Goal: Information Seeking & Learning: Get advice/opinions

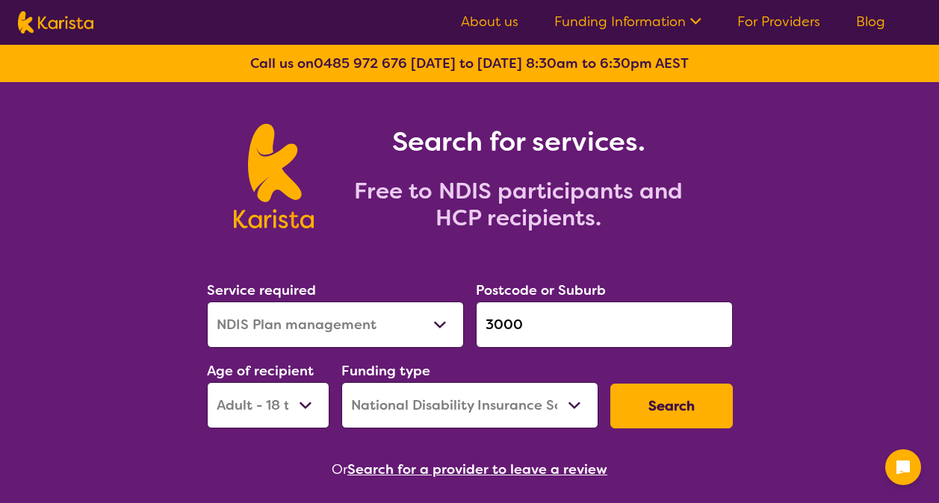
select select "NDIS Plan management"
select select "AD"
select select "NDIS"
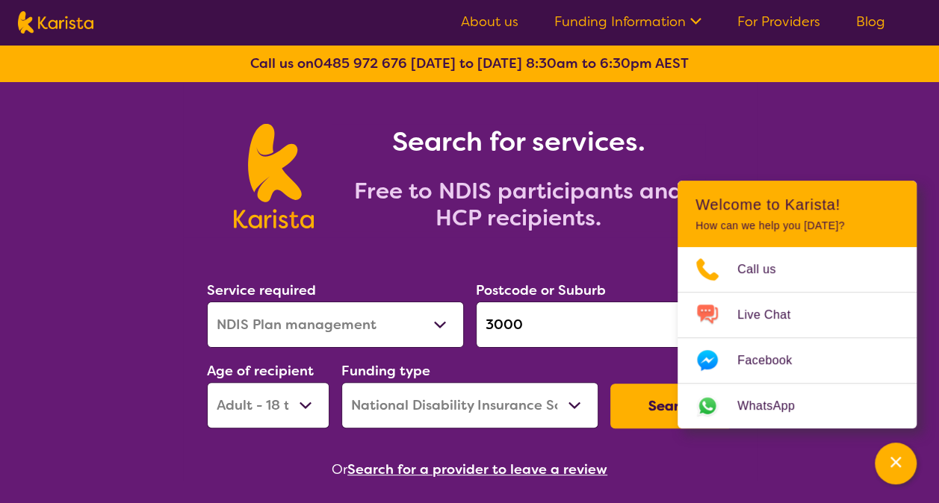
click at [651, 401] on button "Search" at bounding box center [671, 406] width 123 height 45
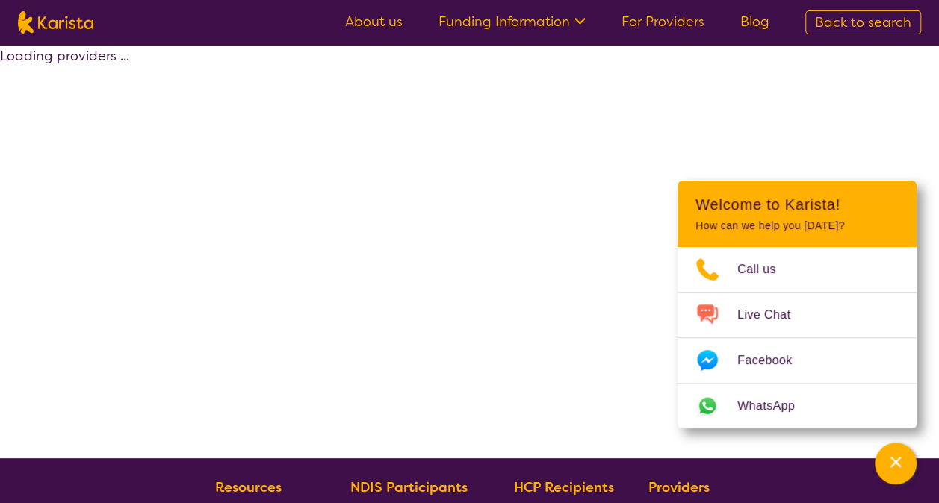
select select "by_score"
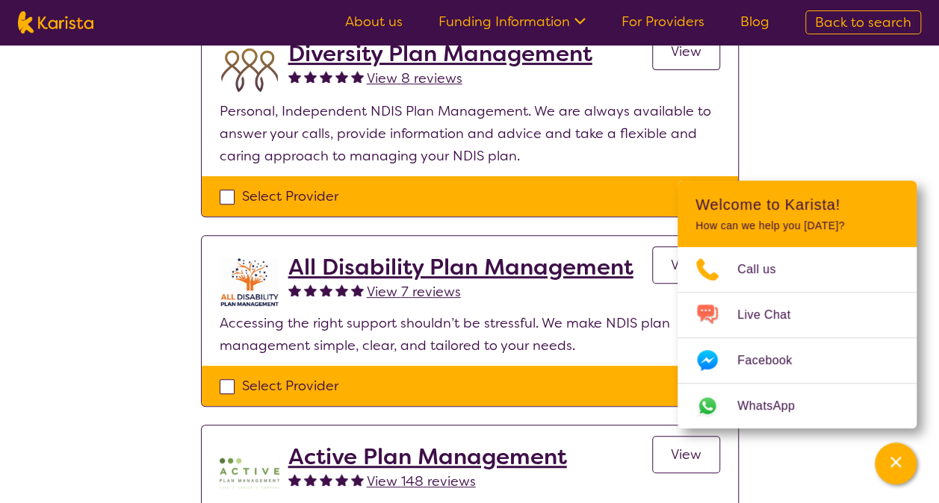
scroll to position [188, 0]
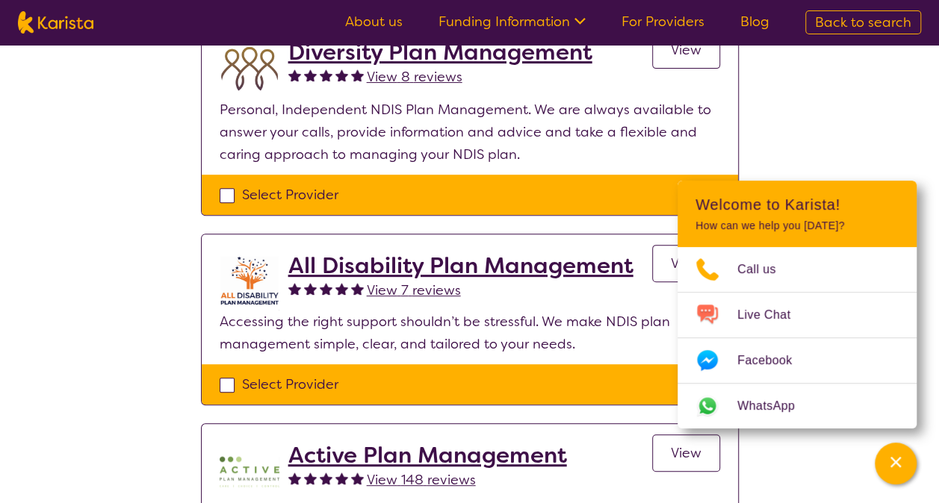
click at [510, 265] on h2 "All Disability Plan Management" at bounding box center [460, 265] width 345 height 27
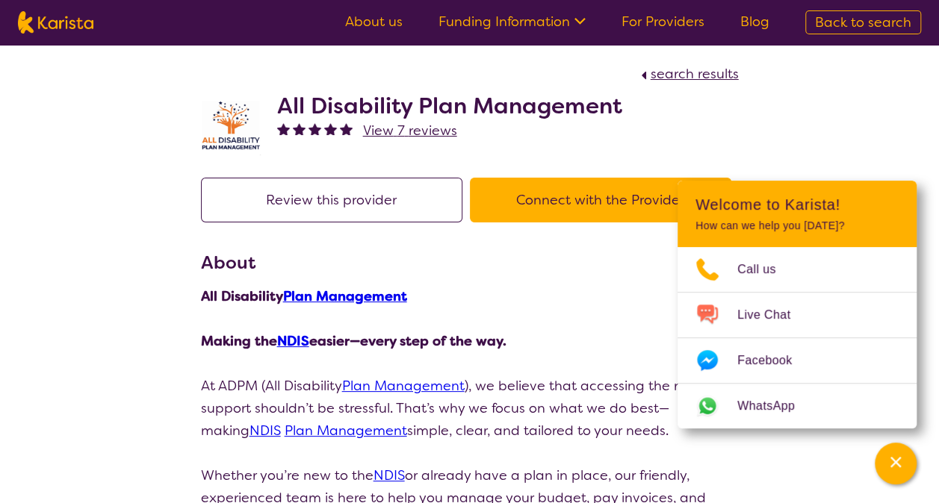
click at [406, 131] on span "View 7 reviews" at bounding box center [410, 131] width 94 height 18
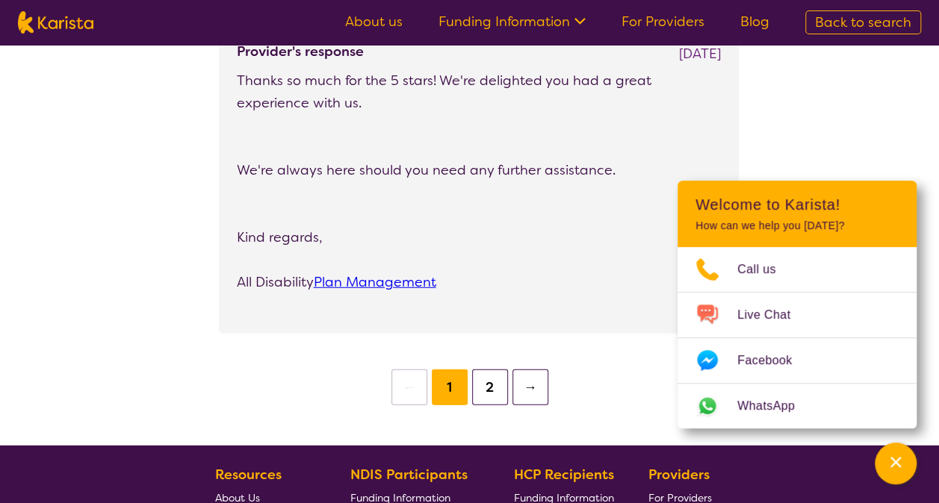
scroll to position [1855, 0]
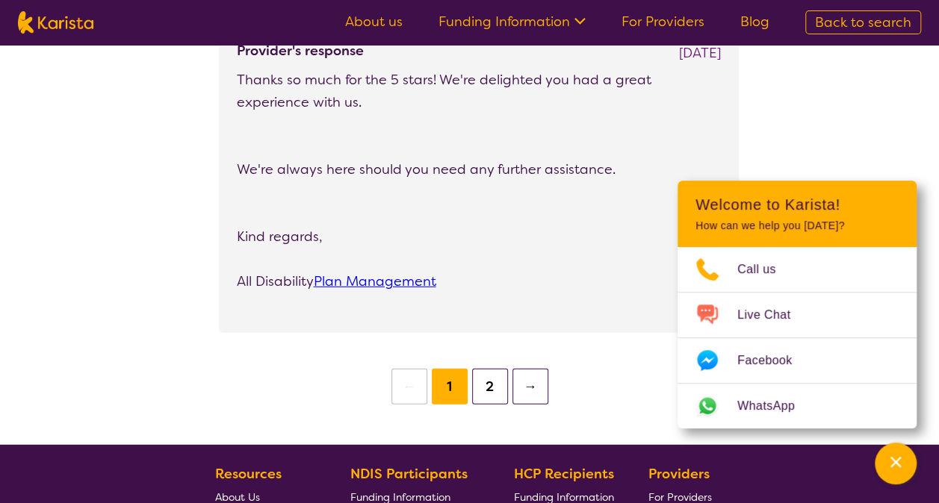
click at [503, 388] on button "2" at bounding box center [490, 387] width 36 height 36
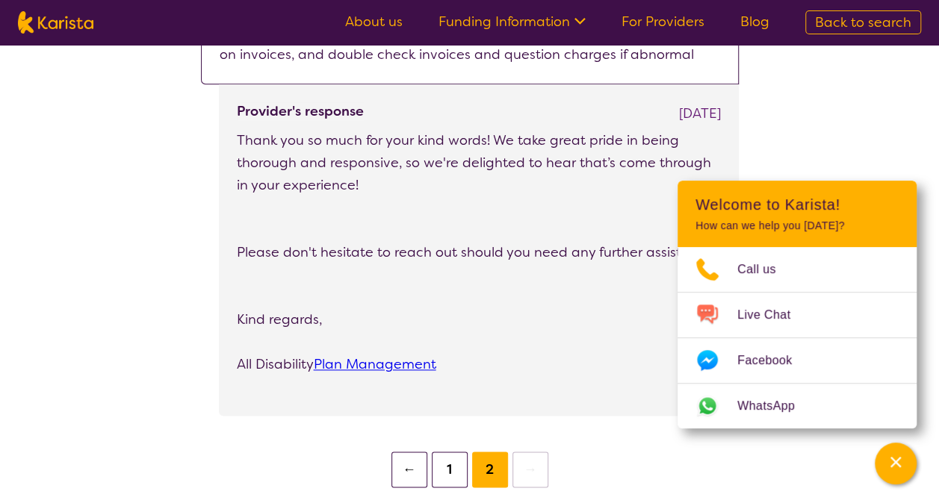
scroll to position [747, 0]
click at [441, 475] on button "1" at bounding box center [450, 469] width 36 height 36
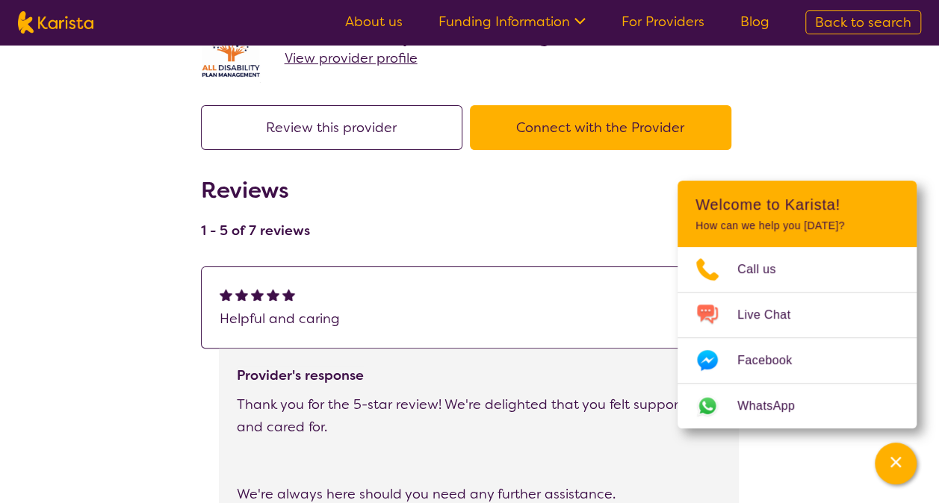
scroll to position [72, 0]
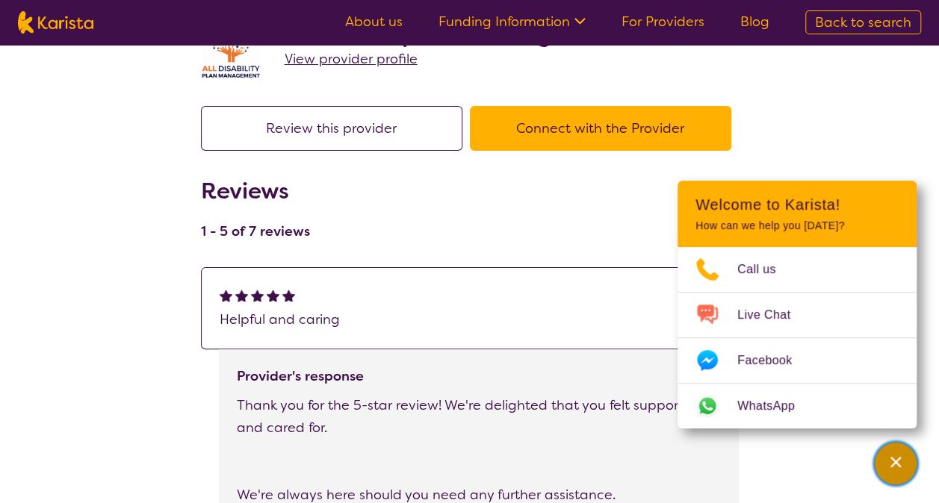
click at [894, 454] on div "Channel Menu" at bounding box center [896, 463] width 30 height 33
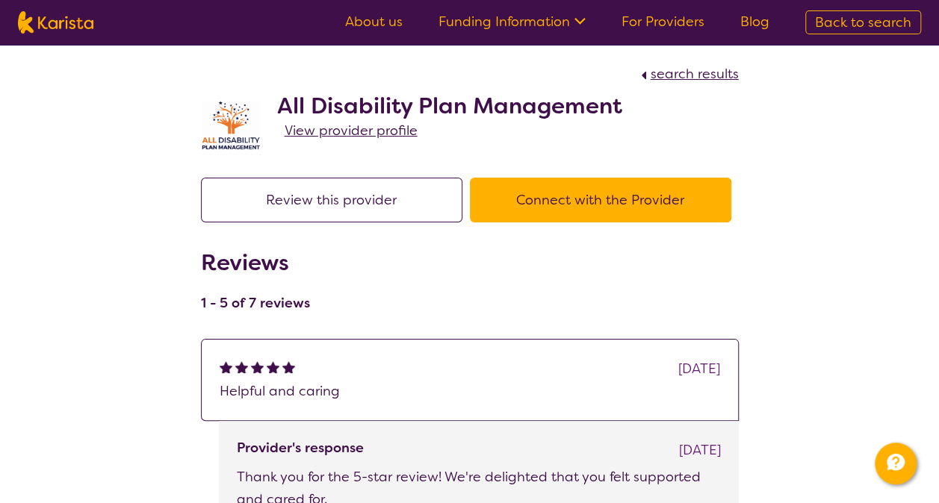
click at [237, 376] on div at bounding box center [243, 369] width 16 height 22
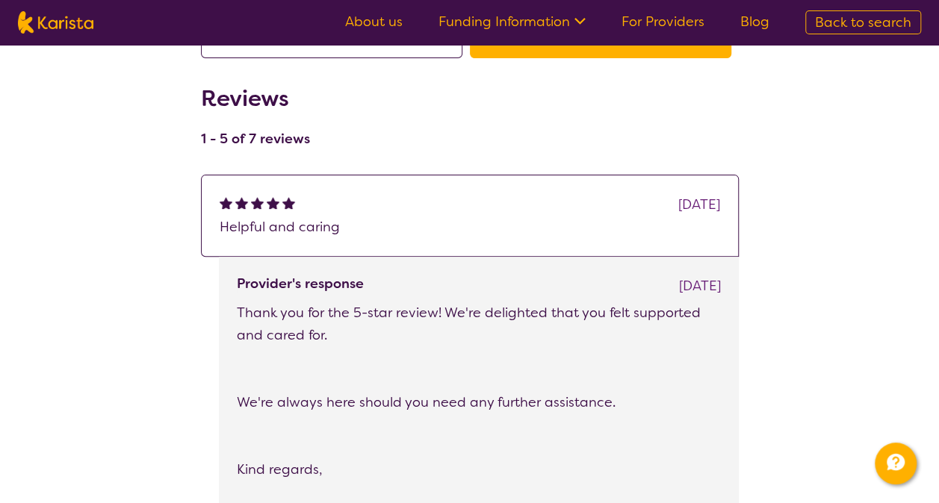
scroll to position [241, 0]
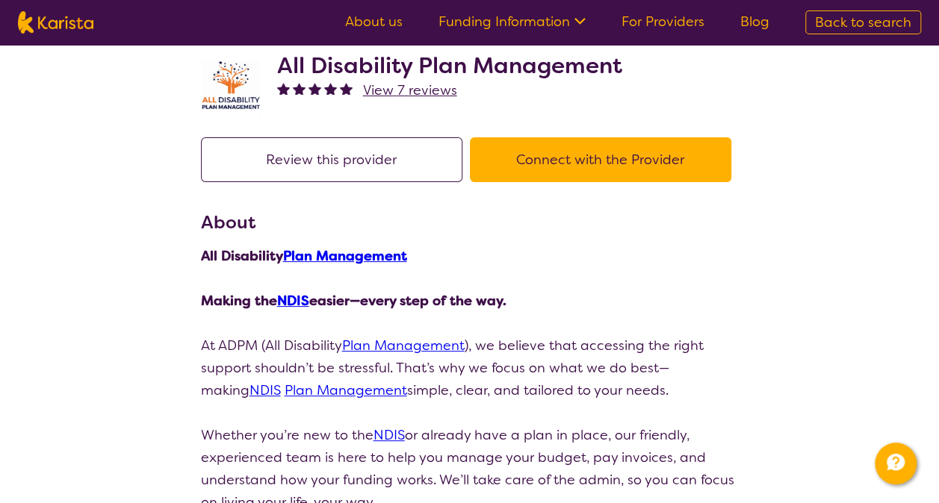
scroll to position [41, 0]
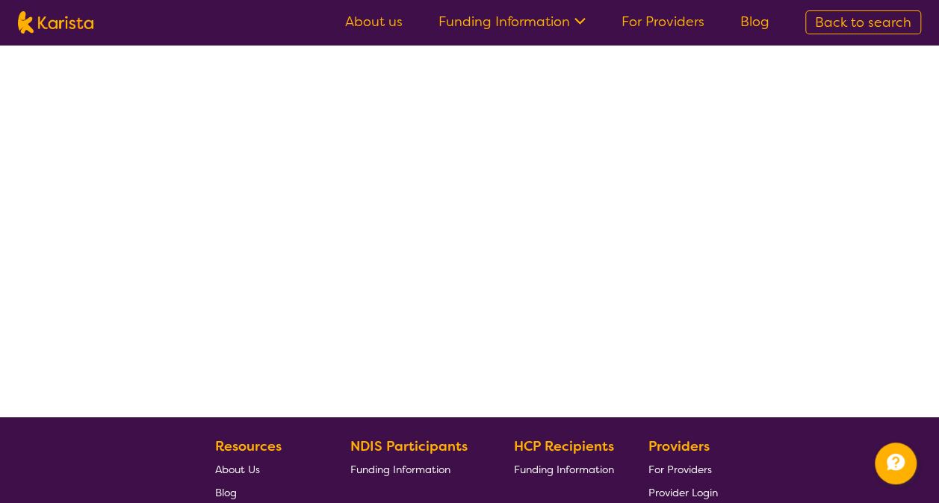
scroll to position [188, 0]
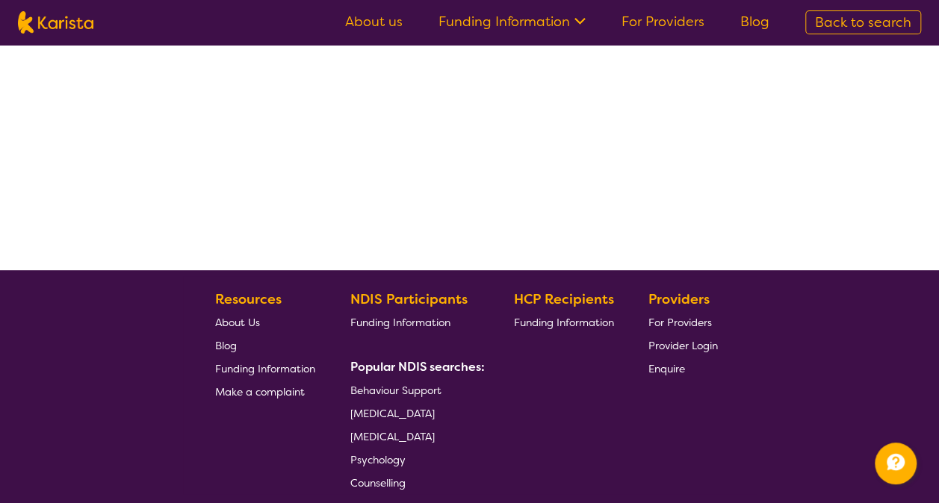
select select "by_score"
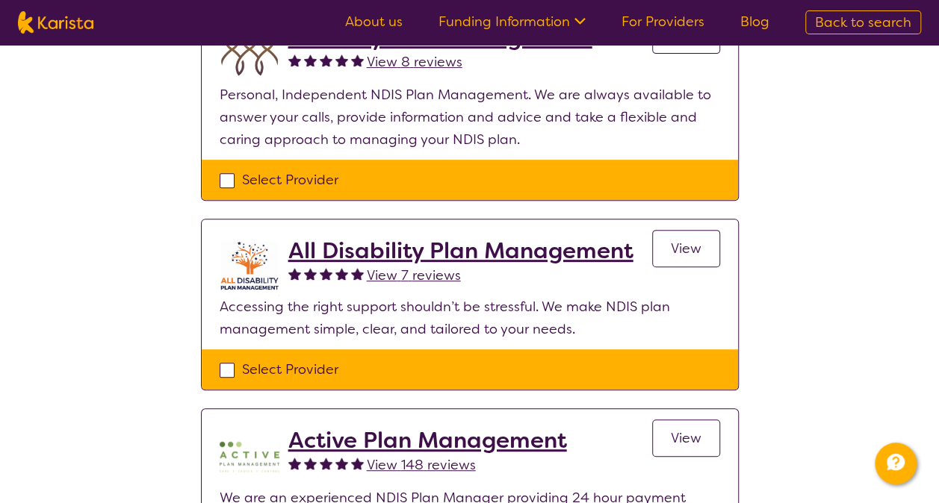
scroll to position [202, 0]
